Goal: Browse casually

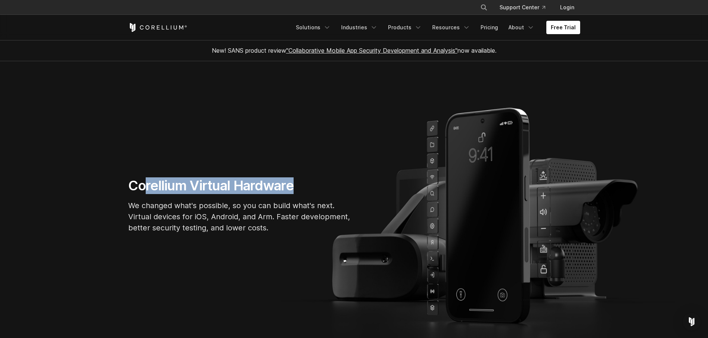
drag, startPoint x: 275, startPoint y: 185, endPoint x: 133, endPoint y: 181, distance: 141.2
click at [142, 177] on section "Corellium Virtual Hardware We changed what's possible, so you can build what's …" at bounding box center [354, 208] width 708 height 295
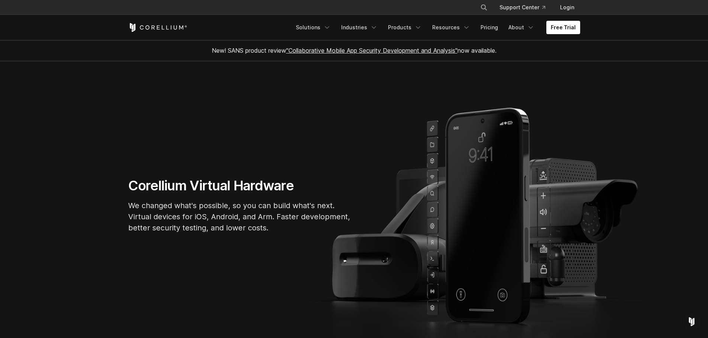
click at [133, 181] on h1 "Corellium Virtual Hardware" at bounding box center [239, 186] width 223 height 17
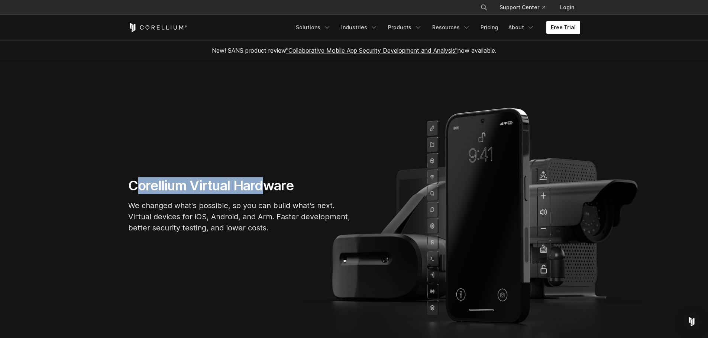
drag, startPoint x: 133, startPoint y: 182, endPoint x: 268, endPoint y: 192, distance: 135.2
click at [268, 192] on h1 "Corellium Virtual Hardware" at bounding box center [239, 186] width 223 height 17
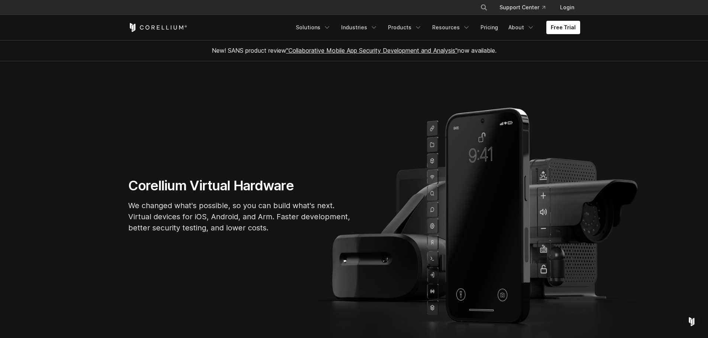
drag, startPoint x: 283, startPoint y: 197, endPoint x: 304, endPoint y: 208, distance: 23.5
click at [284, 197] on div "Corellium Virtual Hardware We changed what's possible, so you can build what's …" at bounding box center [240, 209] width 238 height 62
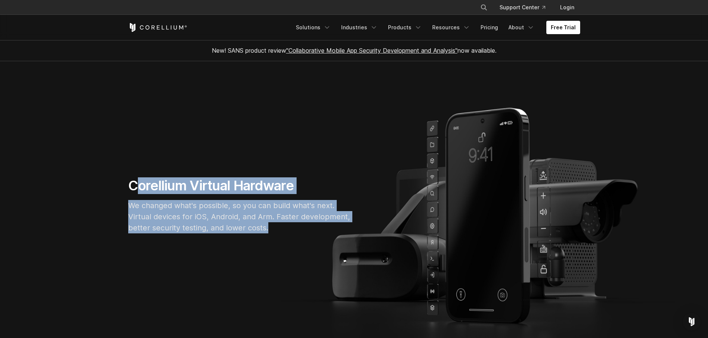
drag, startPoint x: 254, startPoint y: 227, endPoint x: 134, endPoint y: 189, distance: 126.2
click at [134, 189] on div "Corellium Virtual Hardware We changed what's possible, so you can build what's …" at bounding box center [240, 209] width 238 height 62
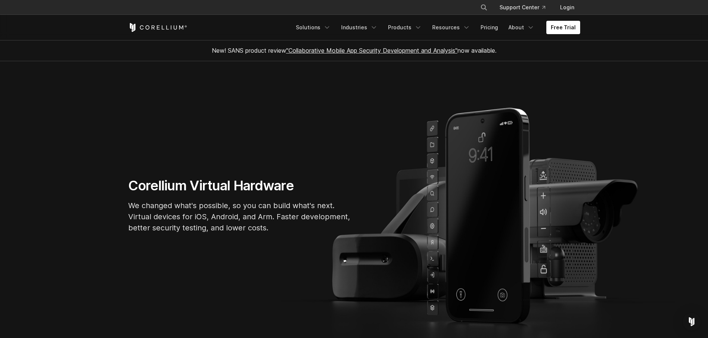
click at [132, 188] on h1 "Corellium Virtual Hardware" at bounding box center [239, 186] width 223 height 17
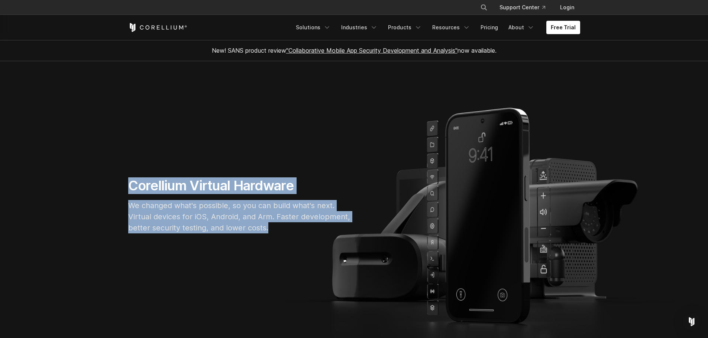
drag, startPoint x: 129, startPoint y: 188, endPoint x: 283, endPoint y: 229, distance: 159.3
click at [292, 226] on div "Corellium Virtual Hardware We changed what's possible, so you can build what's …" at bounding box center [240, 209] width 238 height 62
click at [283, 229] on p "We changed what's possible, so you can build what's next. Virtual devices for i…" at bounding box center [239, 216] width 223 height 33
drag, startPoint x: 270, startPoint y: 229, endPoint x: 105, endPoint y: 179, distance: 172.2
click at [105, 179] on section "Corellium Virtual Hardware We changed what's possible, so you can build what's …" at bounding box center [354, 208] width 708 height 295
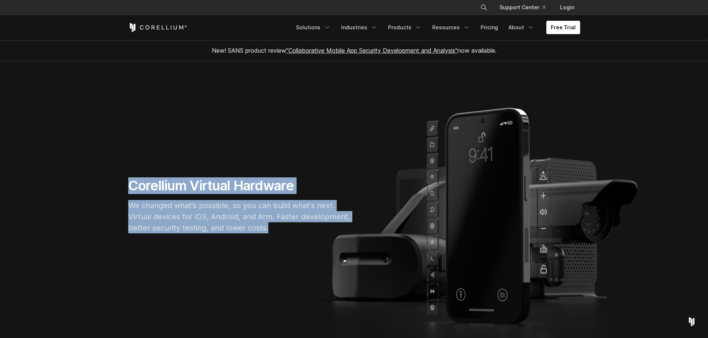
click at [105, 179] on section "Corellium Virtual Hardware We changed what's possible, so you can build what's …" at bounding box center [354, 208] width 708 height 295
drag, startPoint x: 253, startPoint y: 227, endPoint x: 127, endPoint y: 169, distance: 138.5
click at [127, 169] on section "Corellium Virtual Hardware We changed what's possible, so you can build what's …" at bounding box center [354, 208] width 708 height 295
click at [123, 172] on section "Corellium Virtual Hardware We changed what's possible, so you can build what's …" at bounding box center [354, 208] width 708 height 295
drag, startPoint x: 125, startPoint y: 183, endPoint x: 275, endPoint y: 232, distance: 157.9
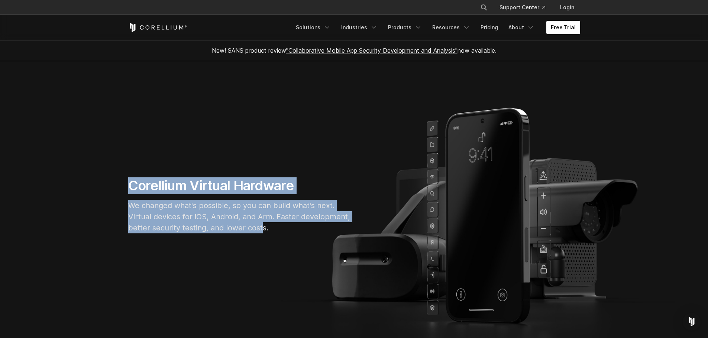
click at [264, 229] on div "Corellium Virtual Hardware We changed what's possible, so you can build what's …" at bounding box center [240, 209] width 238 height 62
drag, startPoint x: 276, startPoint y: 232, endPoint x: 114, endPoint y: 175, distance: 171.5
click at [114, 175] on section "Corellium Virtual Hardware We changed what's possible, so you can build what's …" at bounding box center [354, 208] width 708 height 295
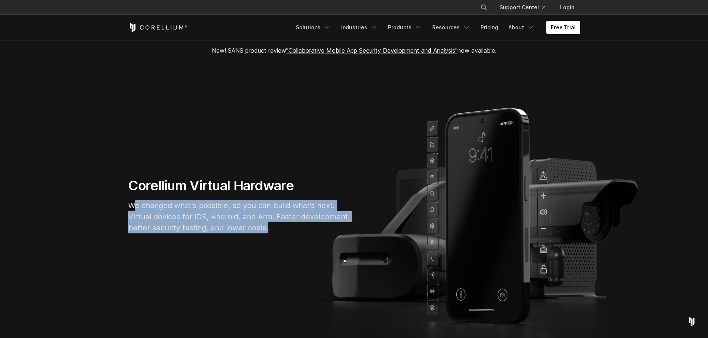
drag, startPoint x: 272, startPoint y: 233, endPoint x: 129, endPoint y: 193, distance: 147.9
click at [133, 201] on p "We changed what's possible, so you can build what's next. Virtual devices for i…" at bounding box center [239, 216] width 223 height 33
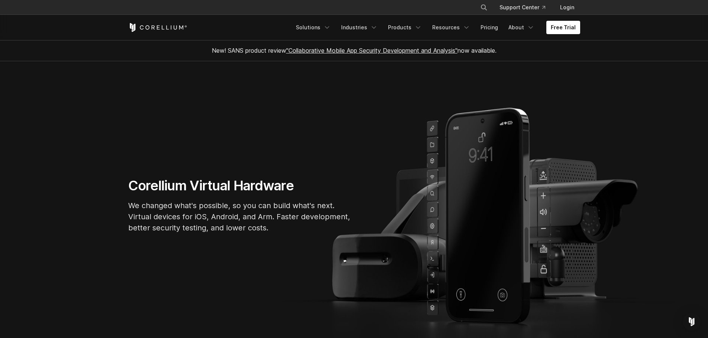
click at [129, 193] on h1 "Corellium Virtual Hardware" at bounding box center [239, 186] width 223 height 17
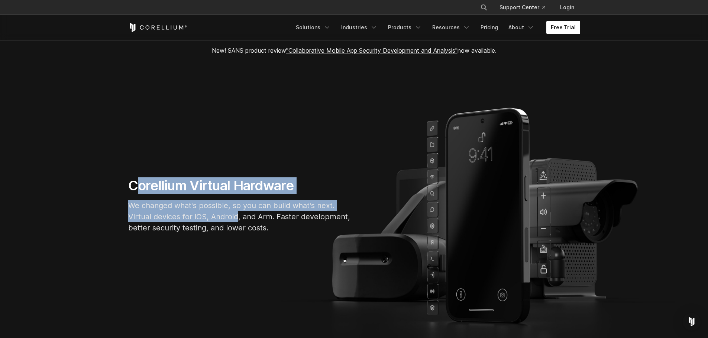
drag, startPoint x: 135, startPoint y: 183, endPoint x: 238, endPoint y: 217, distance: 108.9
click at [237, 217] on div "Corellium Virtual Hardware We changed what's possible, so you can build what's …" at bounding box center [240, 209] width 238 height 62
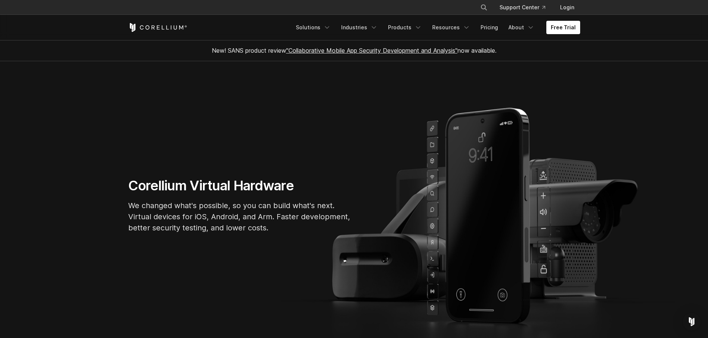
click at [279, 229] on p "We changed what's possible, so you can build what's next. Virtual devices for i…" at bounding box center [239, 216] width 223 height 33
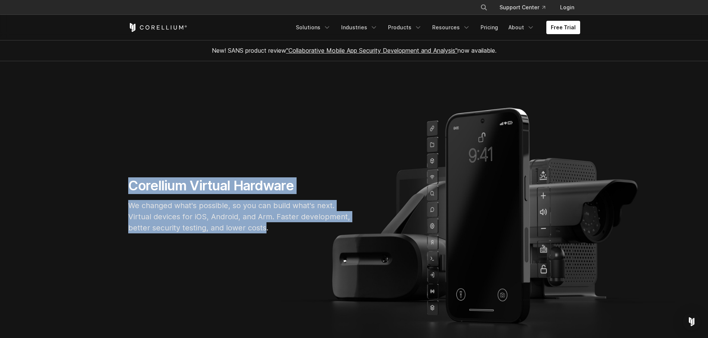
drag, startPoint x: 265, startPoint y: 230, endPoint x: 124, endPoint y: 185, distance: 148.4
click at [122, 186] on div "Corellium Virtual Hardware We changed what's possible, so you can build what's …" at bounding box center [240, 209] width 238 height 62
click at [126, 182] on div "Corellium Virtual Hardware We changed what's possible, so you can build what's …" at bounding box center [240, 209] width 238 height 62
drag, startPoint x: 128, startPoint y: 181, endPoint x: 289, endPoint y: 233, distance: 169.8
click at [289, 233] on div "Corellium Virtual Hardware We changed what's possible, so you can build what's …" at bounding box center [240, 209] width 238 height 62
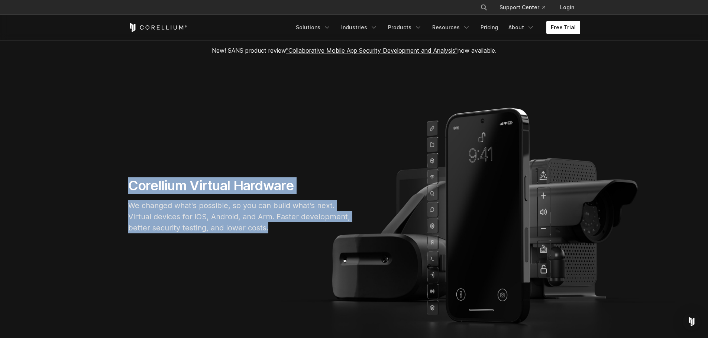
click at [289, 233] on p "We changed what's possible, so you can build what's next. Virtual devices for i…" at bounding box center [239, 216] width 223 height 33
